Goal: Check status: Check status

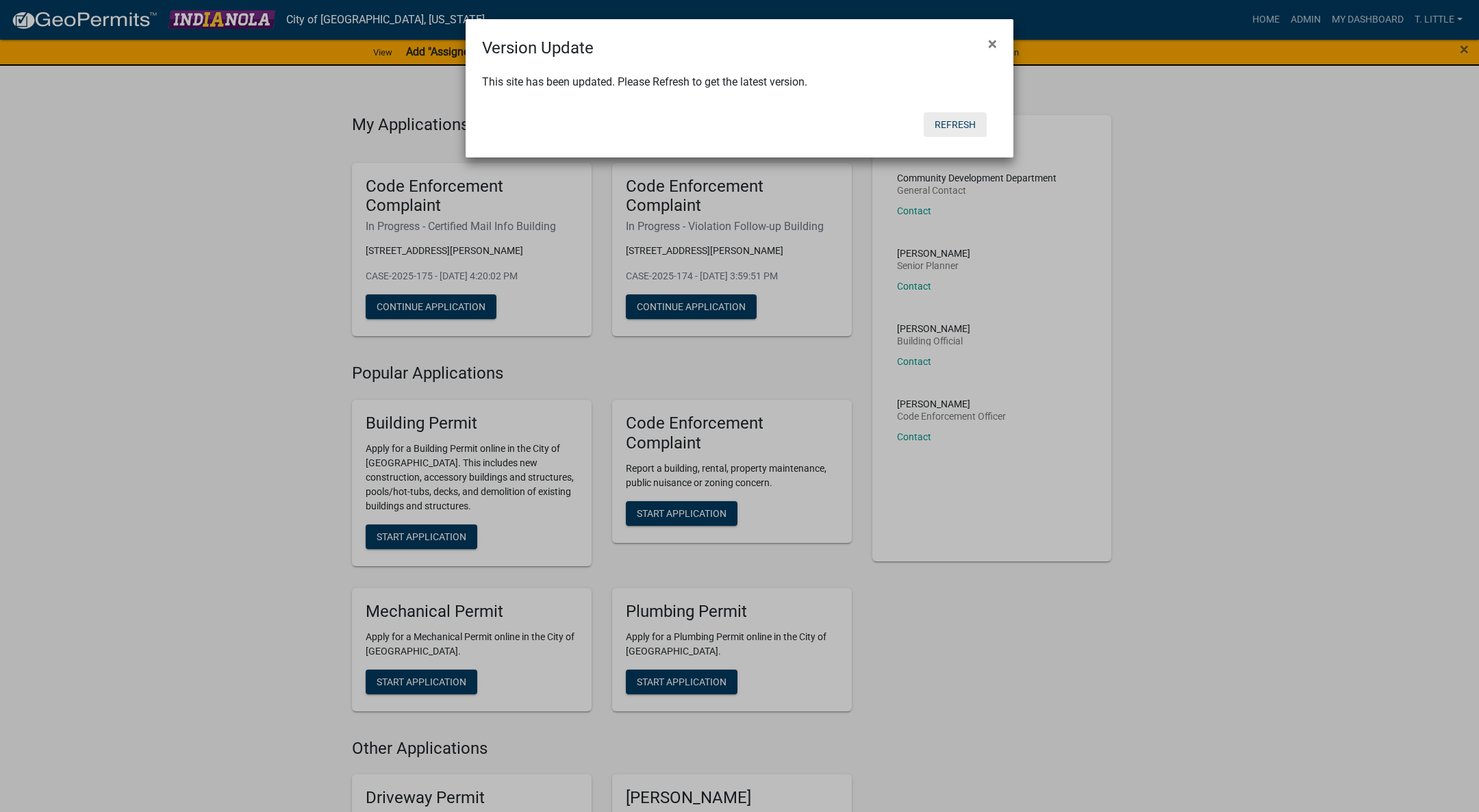
click at [938, 117] on button "Refresh" at bounding box center [955, 124] width 63 height 25
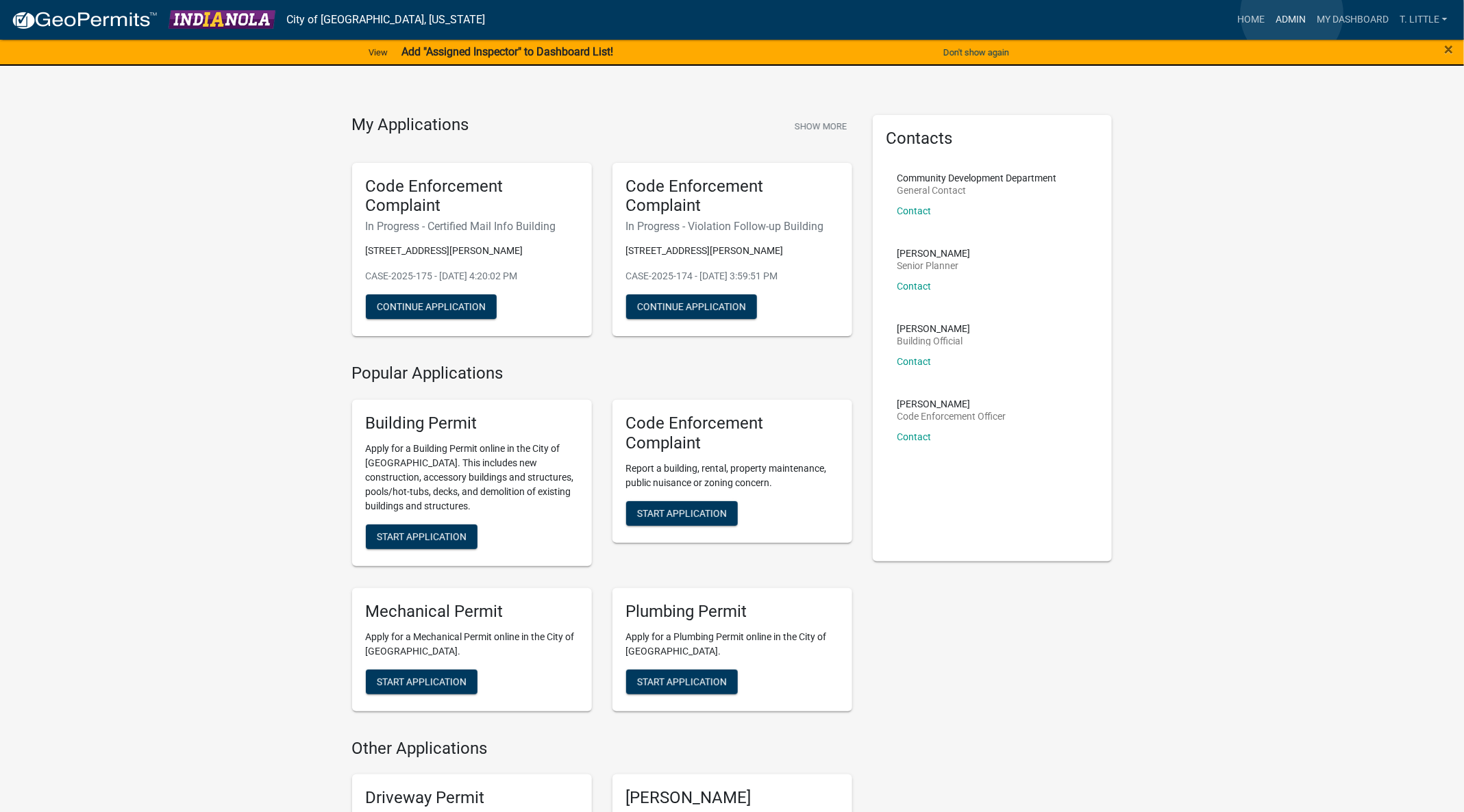
click at [1292, 14] on link "Admin" at bounding box center [1291, 20] width 41 height 26
click at [1289, 15] on link "Admin" at bounding box center [1291, 20] width 41 height 26
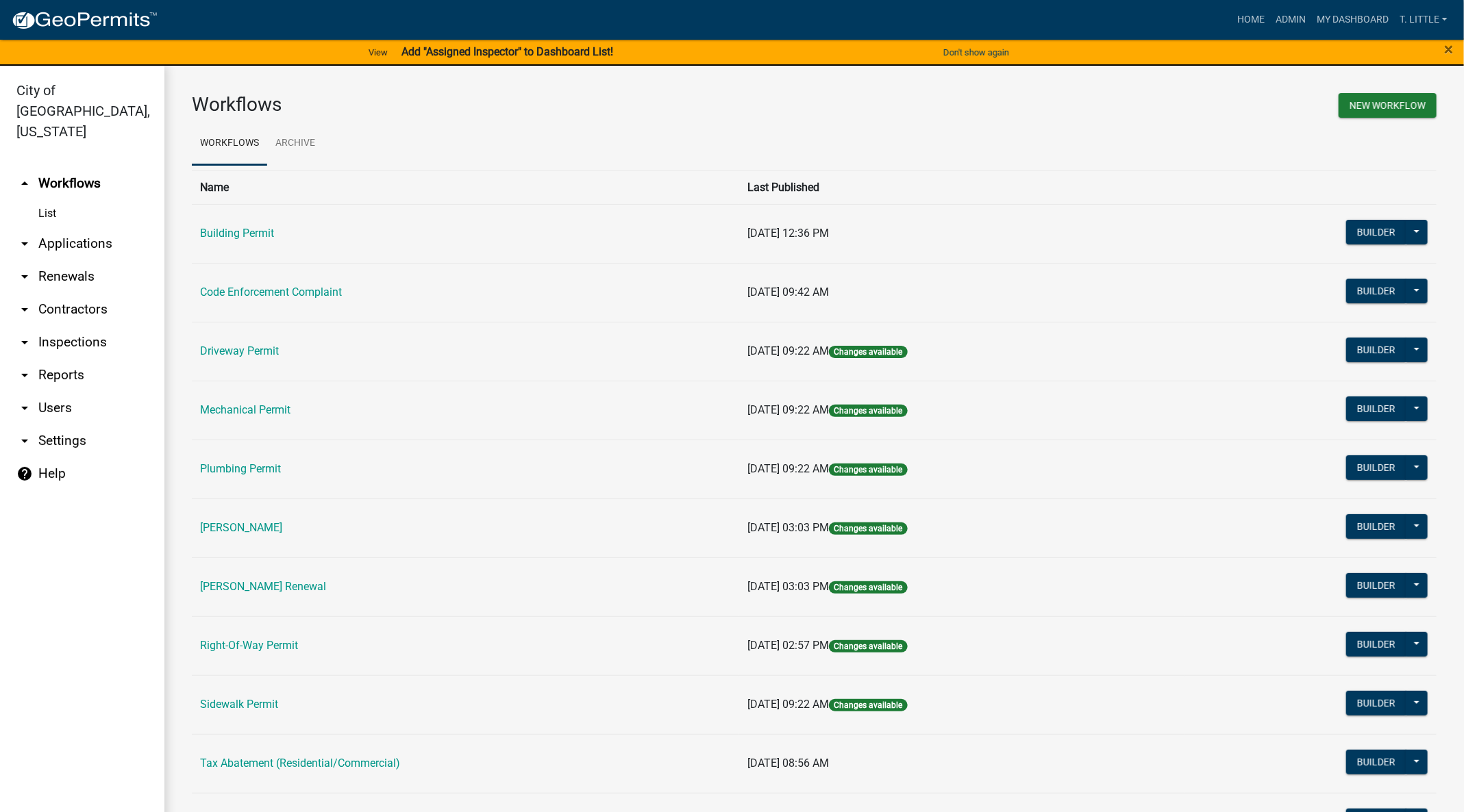
click at [224, 214] on td "Building Permit" at bounding box center [465, 233] width 547 height 59
click at [225, 228] on link "Building Permit" at bounding box center [237, 233] width 74 height 13
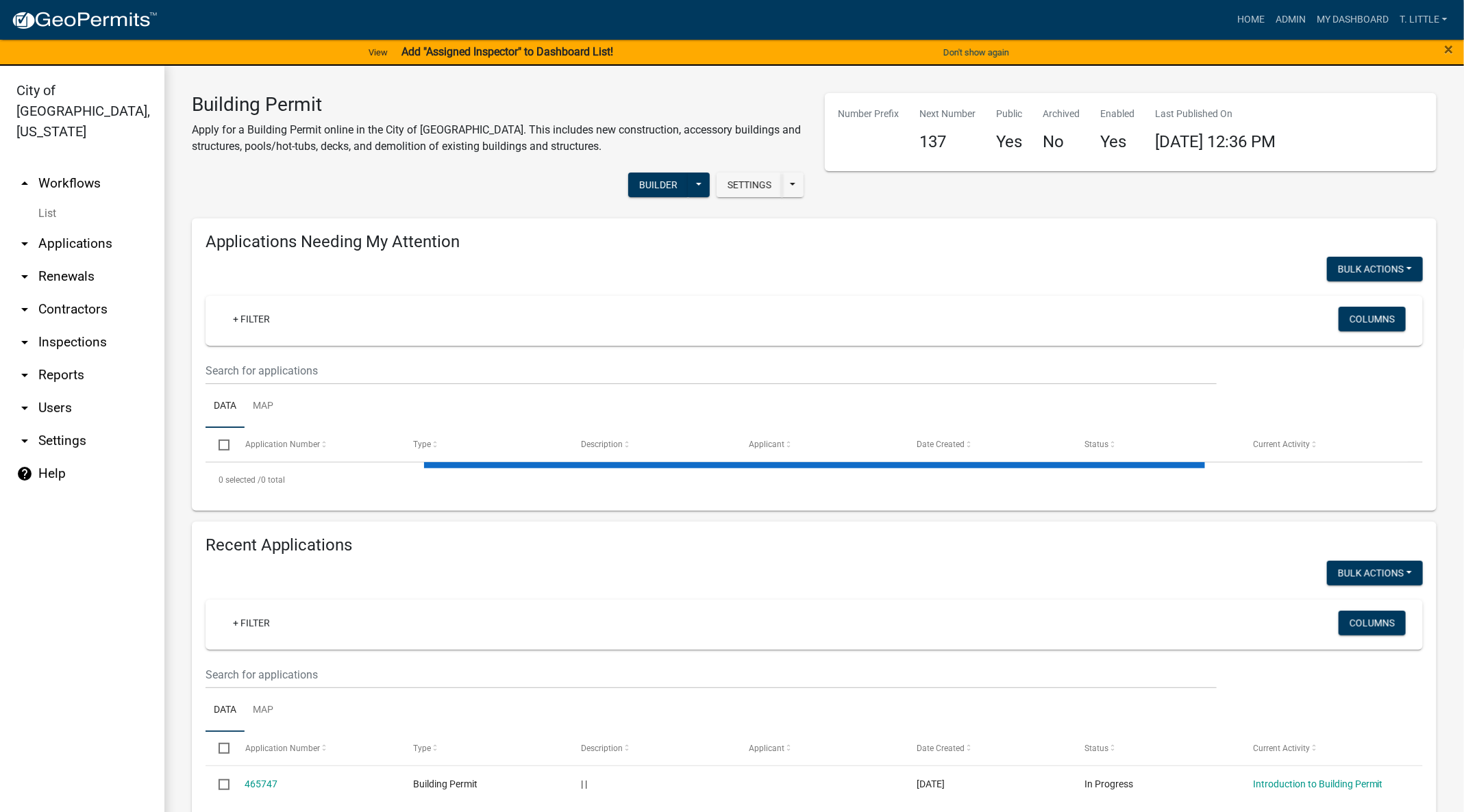
select select "3: 100"
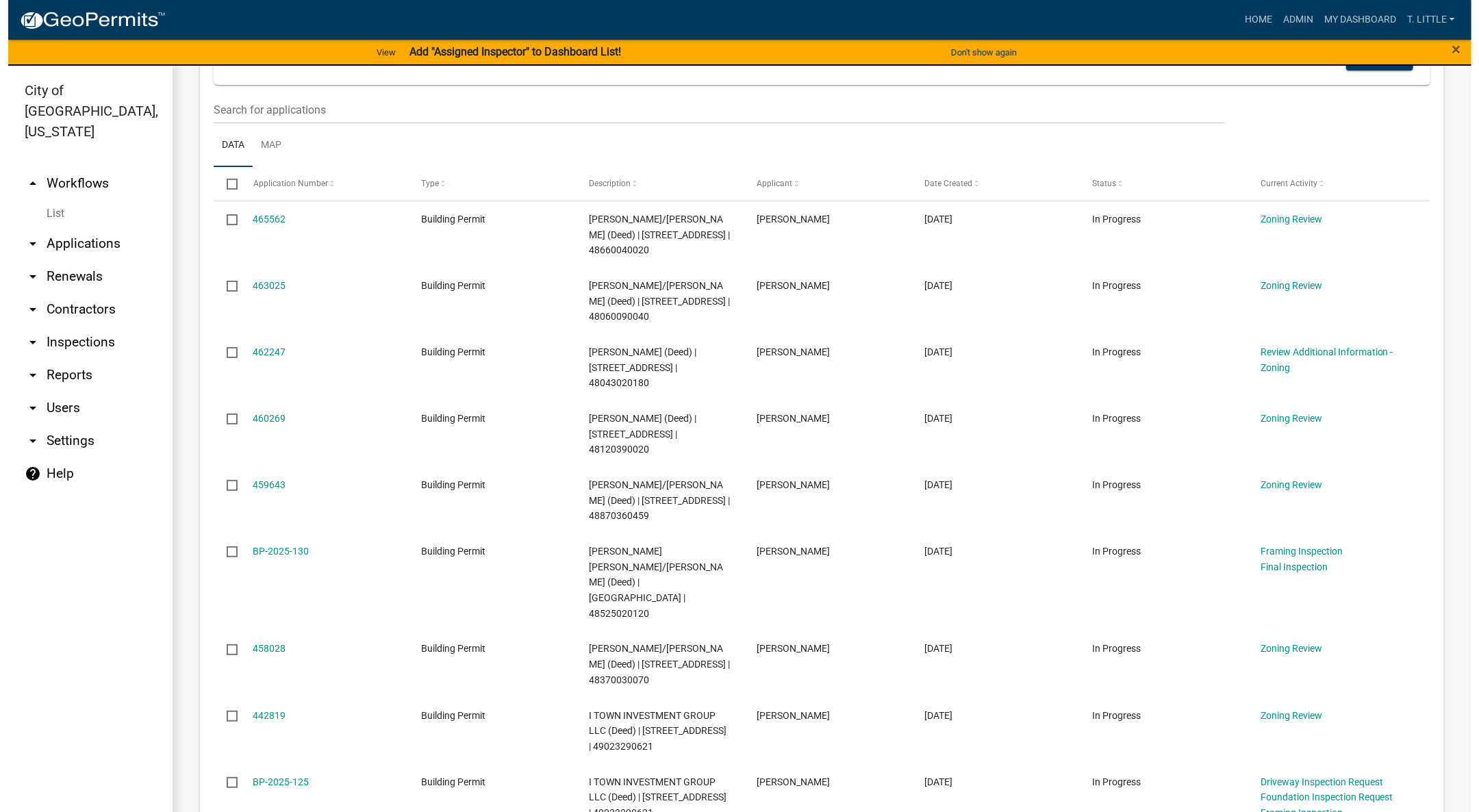
scroll to position [103, 0]
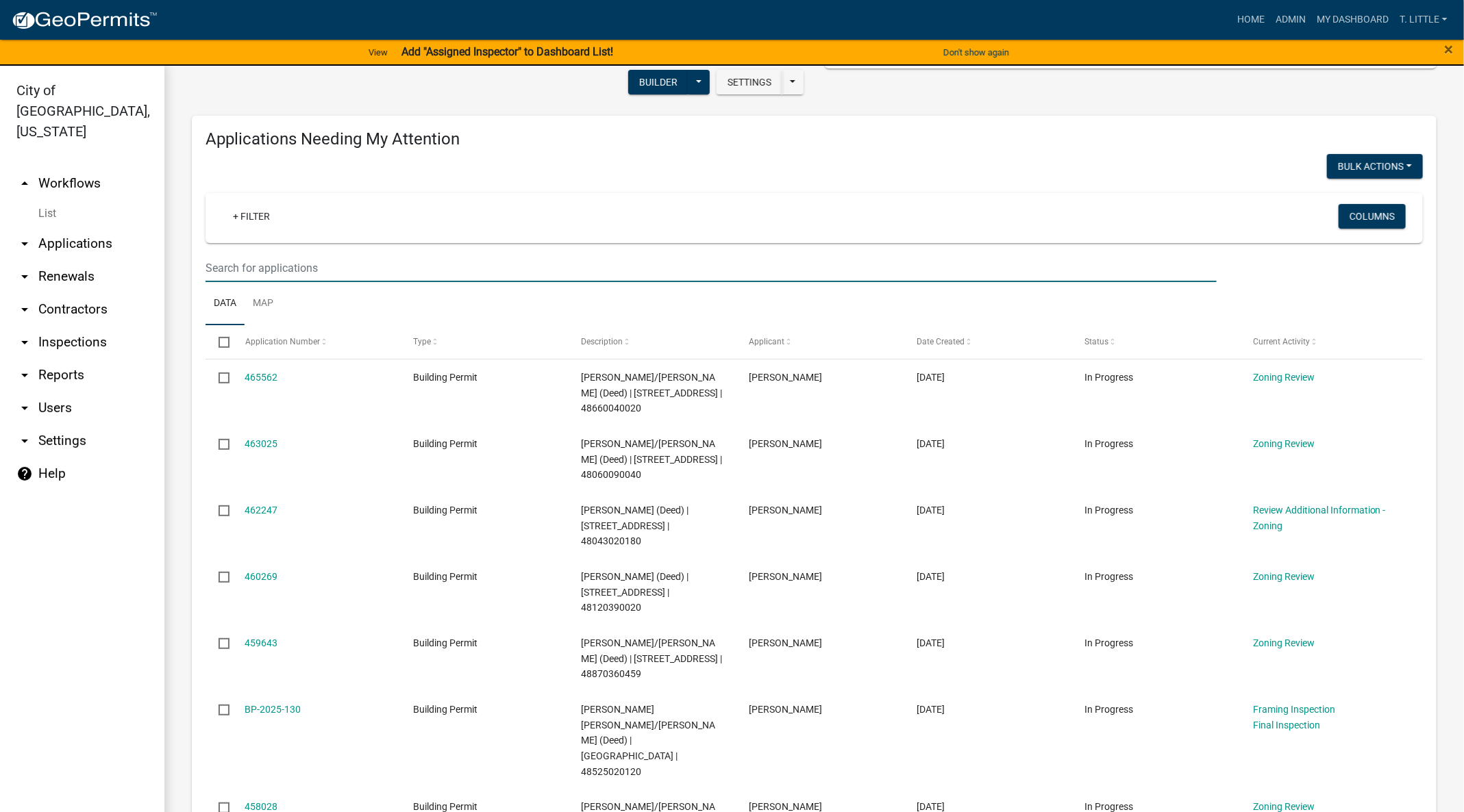
click at [359, 266] on input "text" at bounding box center [711, 268] width 1011 height 28
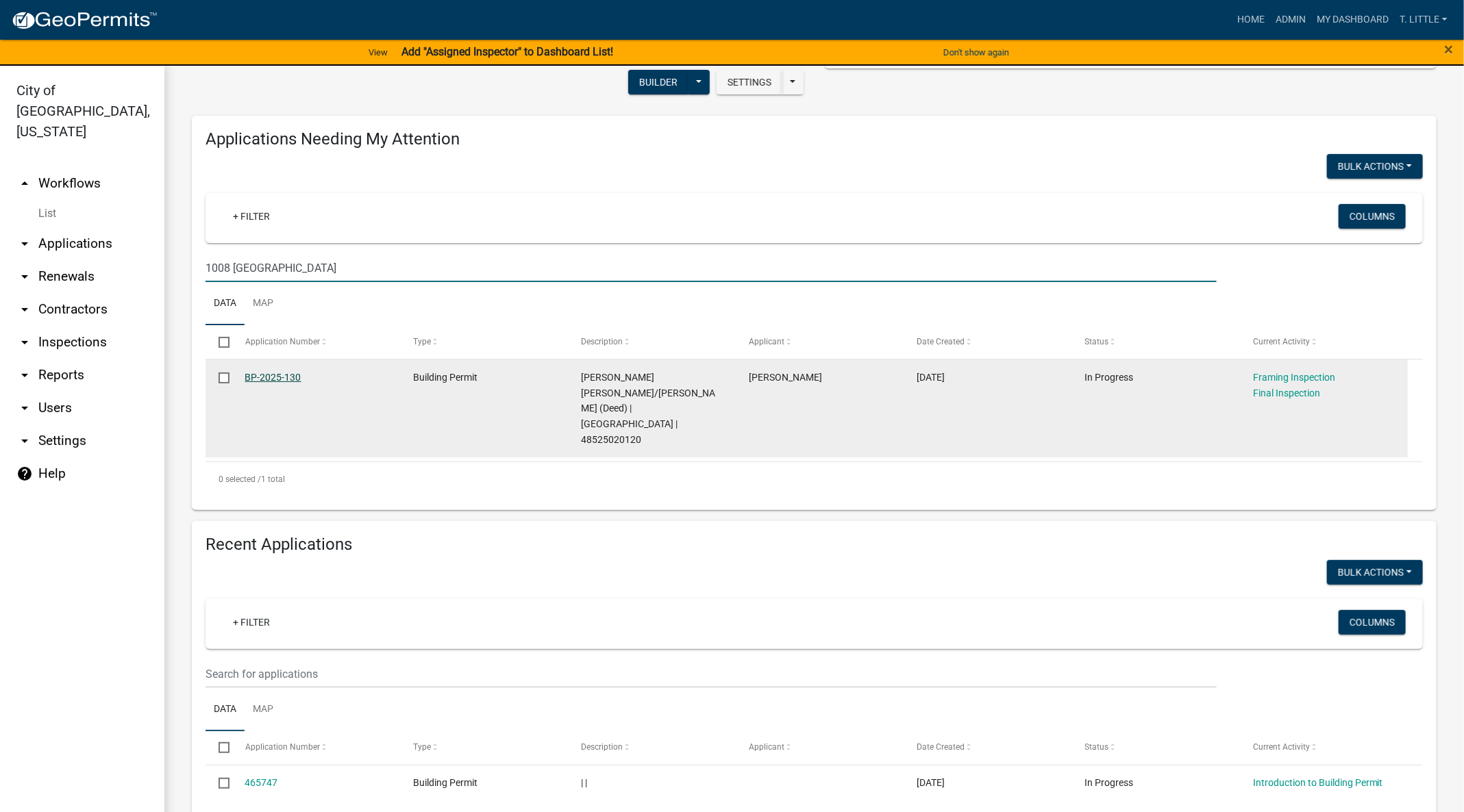
type input "1008 Kensington"
click at [275, 372] on link "BP-2025-130" at bounding box center [273, 377] width 56 height 11
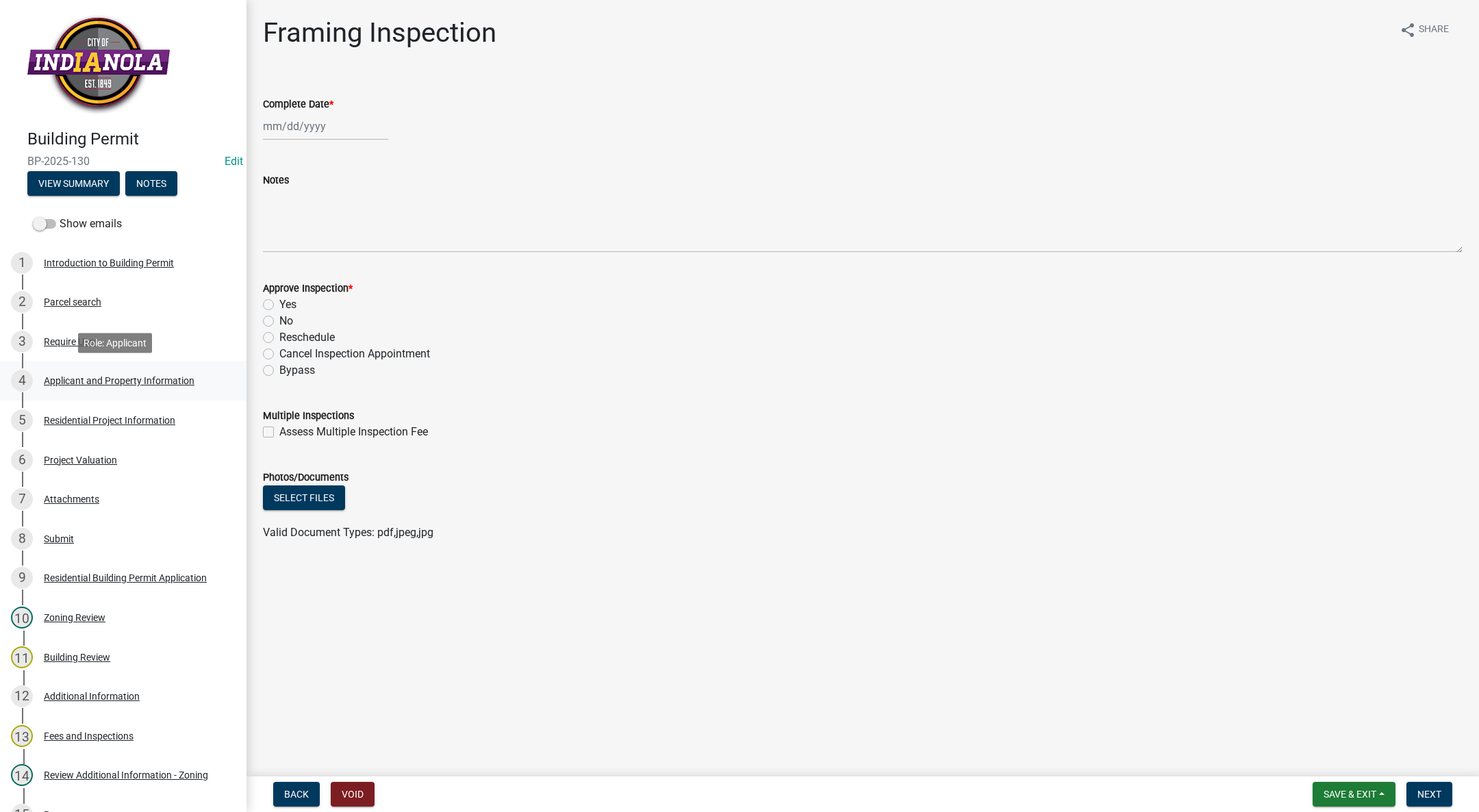
click at [193, 365] on link "4 Applicant and Property Information" at bounding box center [123, 381] width 246 height 40
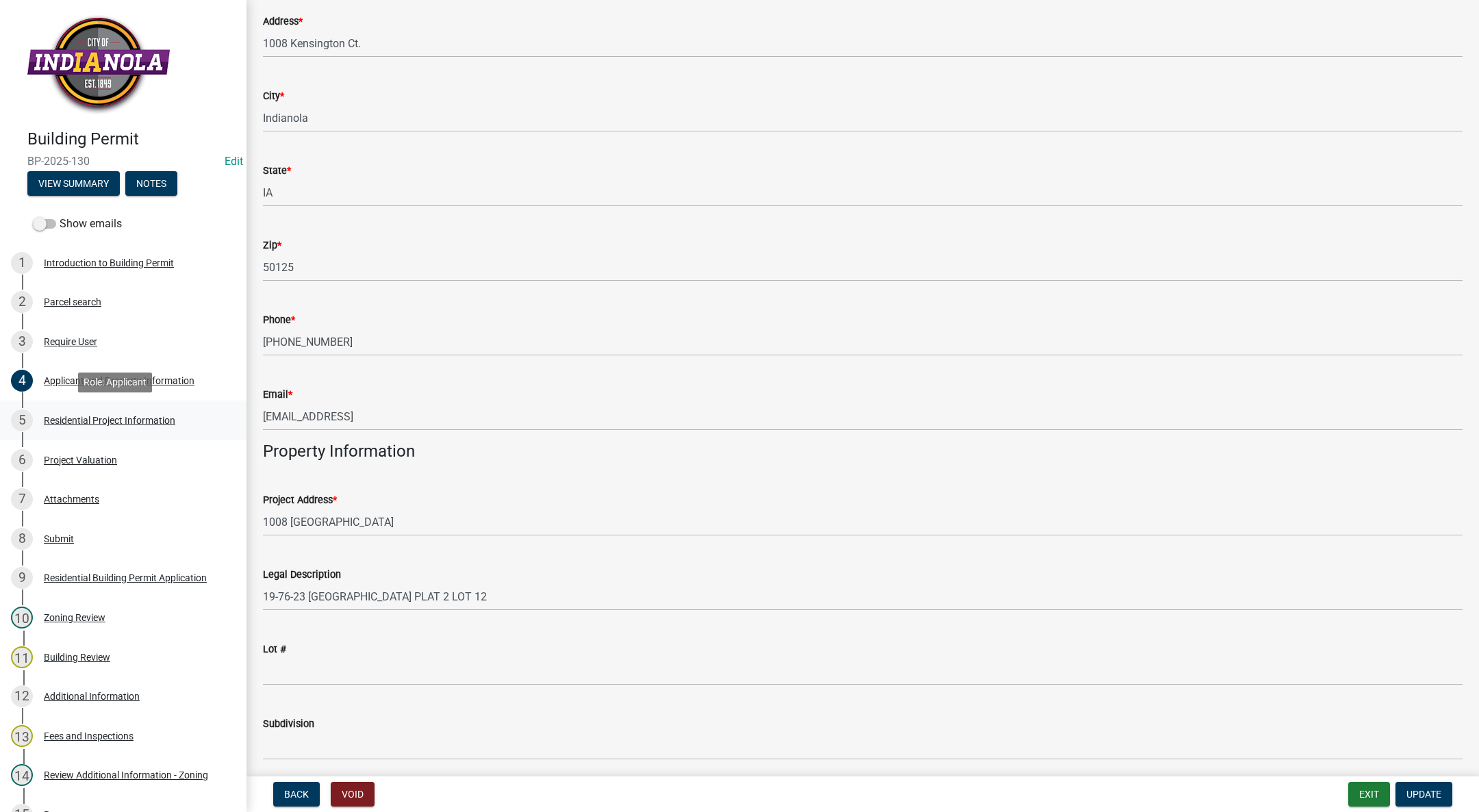
click at [120, 423] on div "Residential Project Information" at bounding box center [109, 421] width 131 height 9
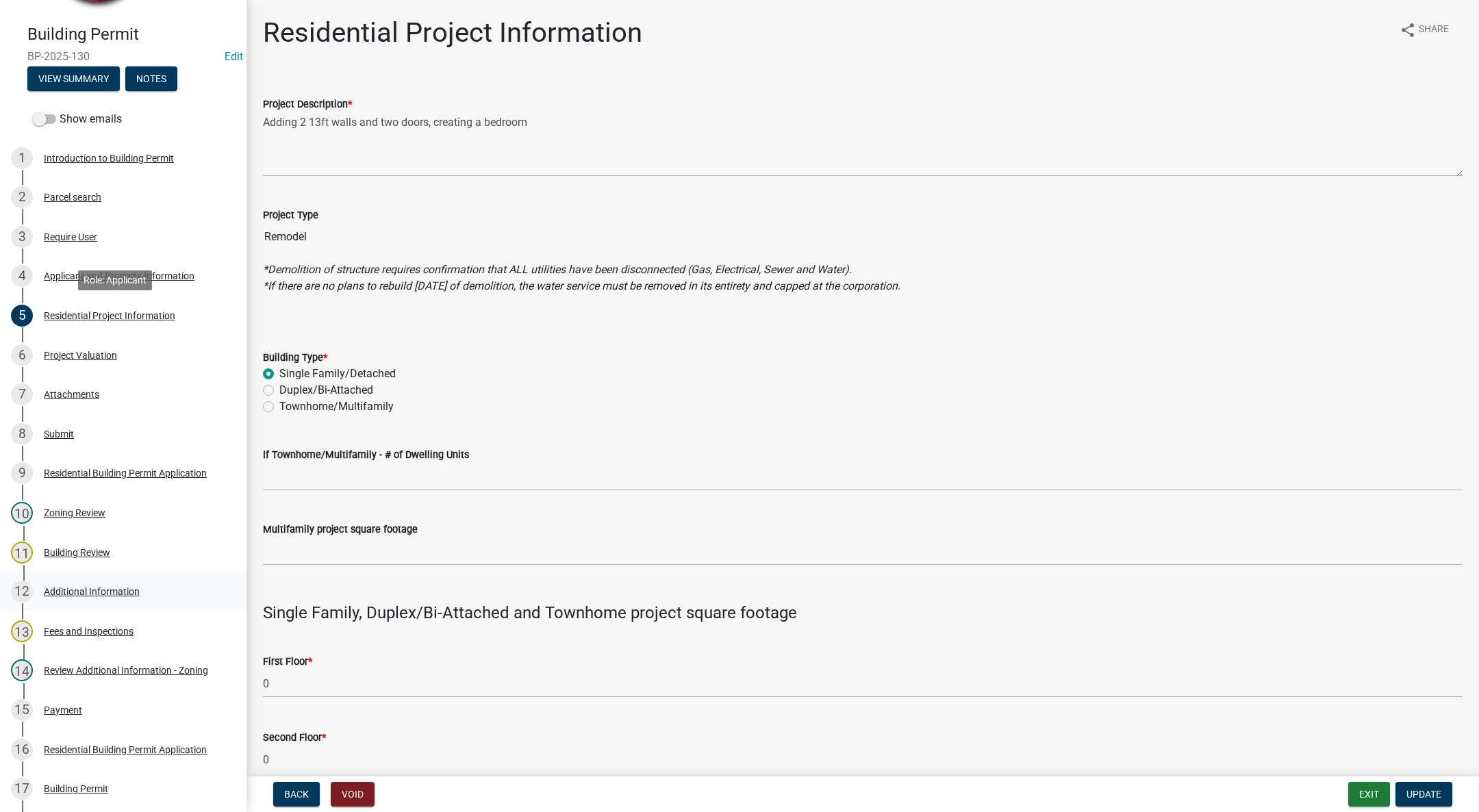
scroll to position [102, 0]
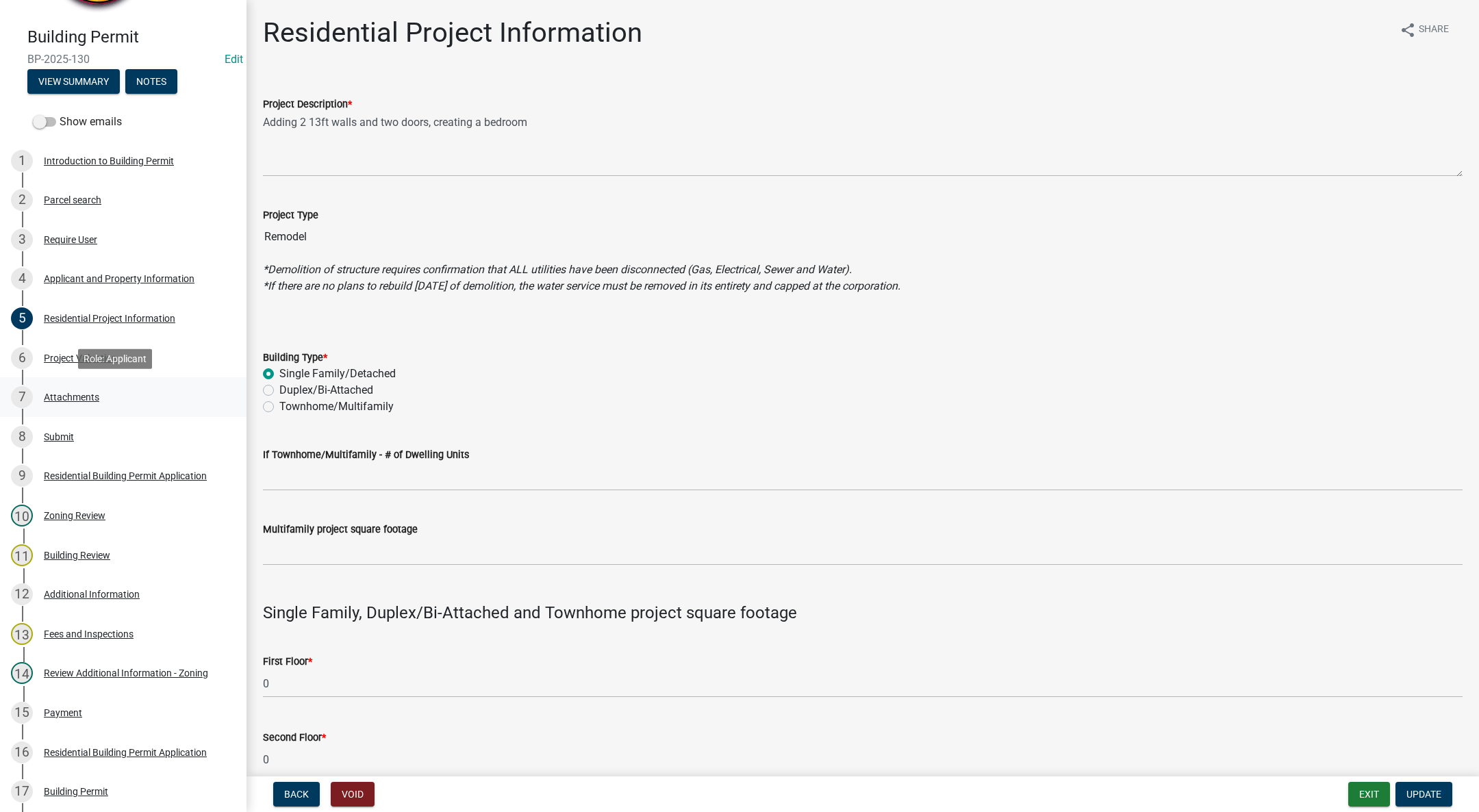
click at [96, 392] on div "Attachments" at bounding box center [71, 397] width 55 height 9
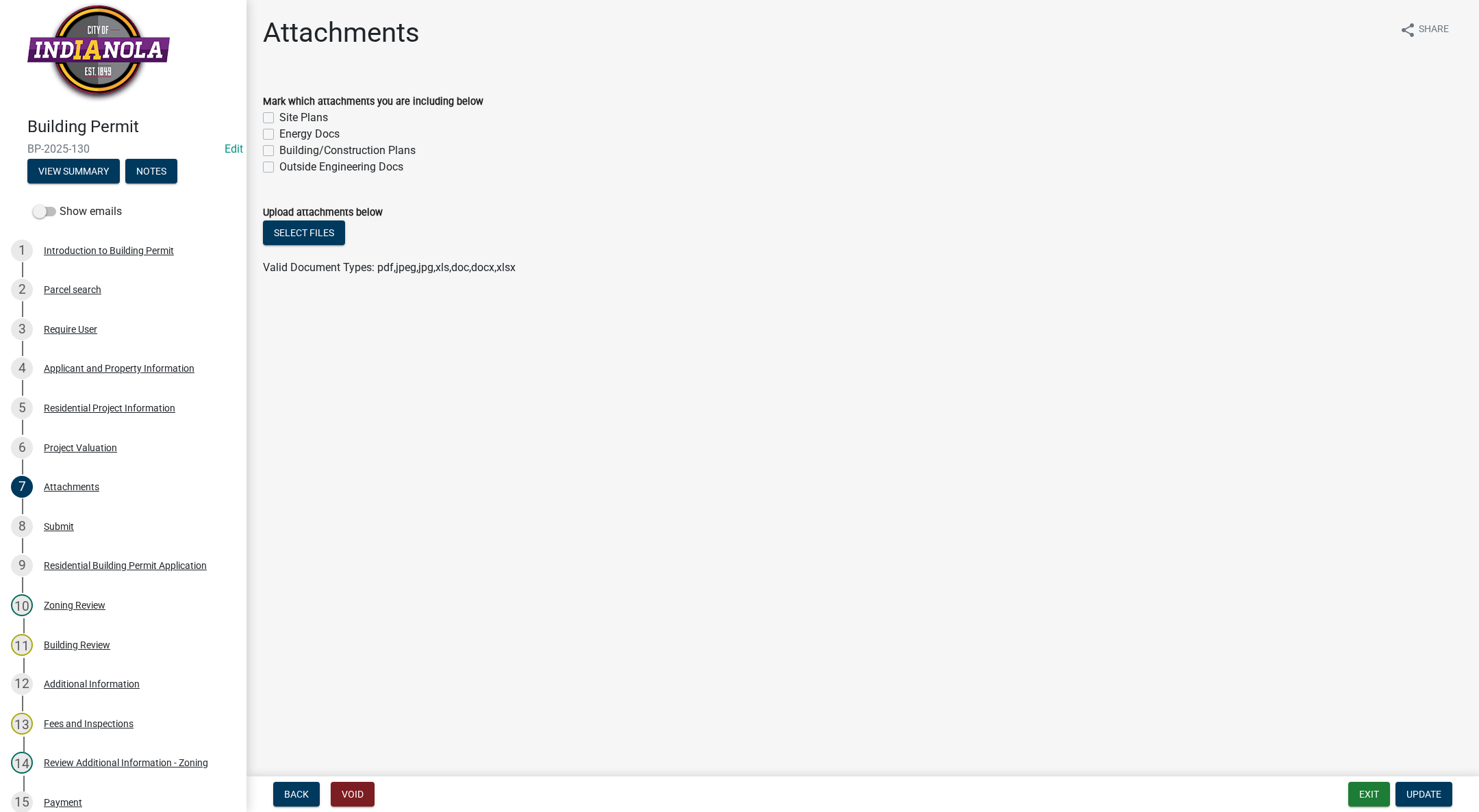
scroll to position [0, 0]
